Goal: Task Accomplishment & Management: Manage account settings

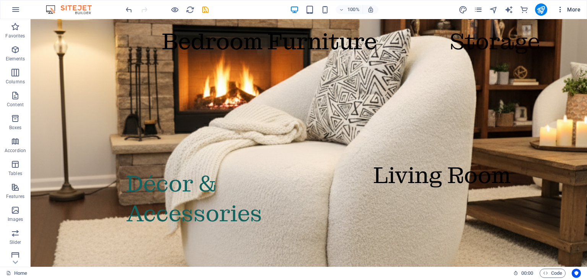
click at [562, 9] on icon "button" at bounding box center [560, 10] width 8 height 8
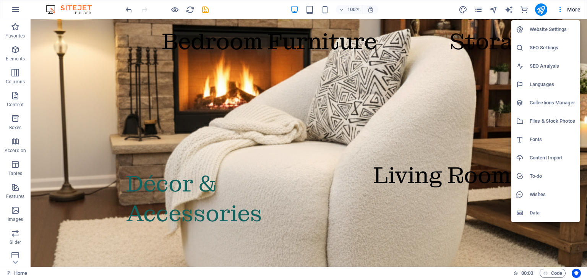
click at [544, 50] on h6 "SEO Settings" at bounding box center [551, 47] width 45 height 9
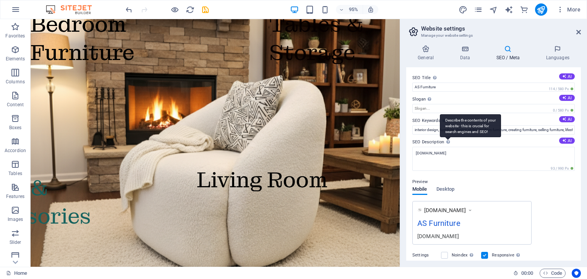
drag, startPoint x: 444, startPoint y: 118, endPoint x: 466, endPoint y: 127, distance: 23.8
click at [466, 127] on div "Describe the contents of your website - this is crucial for search engines and …" at bounding box center [470, 125] width 61 height 23
click at [466, 147] on textarea "[DOMAIN_NAME]" at bounding box center [493, 159] width 162 height 24
drag, startPoint x: 410, startPoint y: 140, endPoint x: 426, endPoint y: 142, distance: 16.6
click at [426, 142] on div "SEO Title The title of your website - make it something that stands out in sear…" at bounding box center [493, 163] width 175 height 193
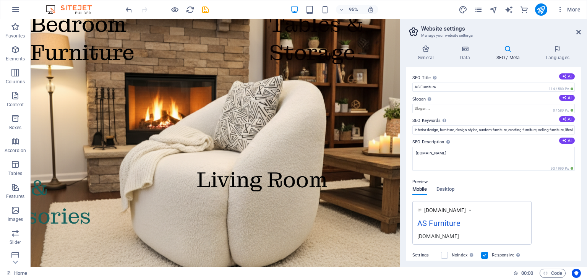
drag, startPoint x: 412, startPoint y: 141, endPoint x: 431, endPoint y: 140, distance: 18.8
click at [431, 140] on label "SEO Description Describe the contents of your website - this is crucial for sea…" at bounding box center [493, 142] width 162 height 9
click at [431, 147] on textarea "[DOMAIN_NAME]" at bounding box center [493, 159] width 162 height 24
click at [581, 32] on aside "Website settings Manage your website settings General Data SEO / Meta Languages…" at bounding box center [493, 143] width 187 height 248
click at [575, 31] on h2 "Website settings" at bounding box center [501, 28] width 160 height 7
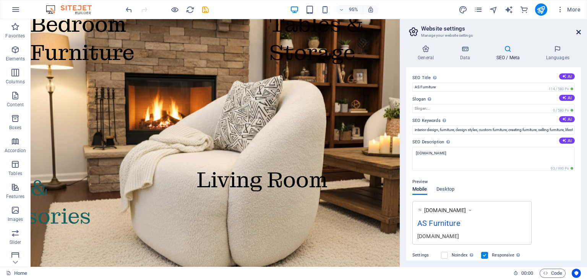
click at [577, 31] on icon at bounding box center [578, 32] width 5 height 6
